Goal: Navigation & Orientation: Understand site structure

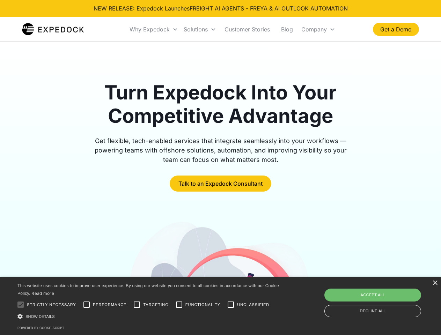
click at [154, 29] on div "Why Expedock" at bounding box center [150, 29] width 40 height 7
click at [200, 29] on div "Solutions" at bounding box center [196, 29] width 24 height 7
click at [318, 29] on div "Company" at bounding box center [313, 29] width 25 height 7
click at [21, 305] on div at bounding box center [21, 305] width 14 height 14
click at [87, 305] on input "Performance" at bounding box center [87, 305] width 14 height 14
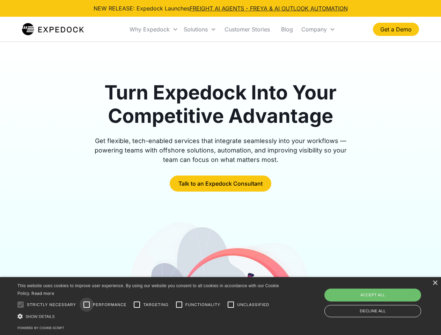
checkbox input "true"
click at [137, 305] on input "Targeting" at bounding box center [137, 305] width 14 height 14
checkbox input "true"
click at [179, 305] on input "Functionality" at bounding box center [179, 305] width 14 height 14
checkbox input "true"
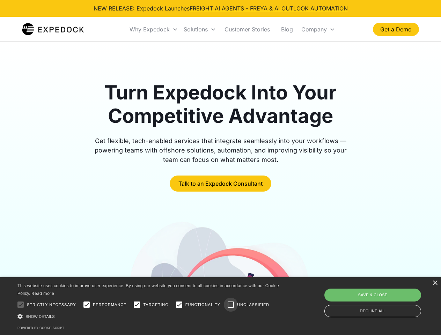
click at [231, 305] on input "Unclassified" at bounding box center [231, 305] width 14 height 14
checkbox input "true"
click at [149, 316] on div "Show details Hide details" at bounding box center [149, 316] width 264 height 7
